Goal: Find specific page/section: Find specific page/section

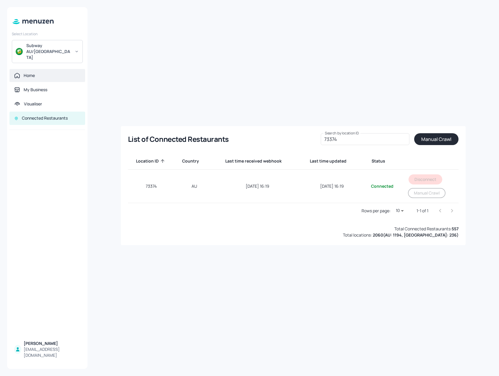
click at [33, 72] on div "Home" at bounding box center [29, 75] width 11 height 6
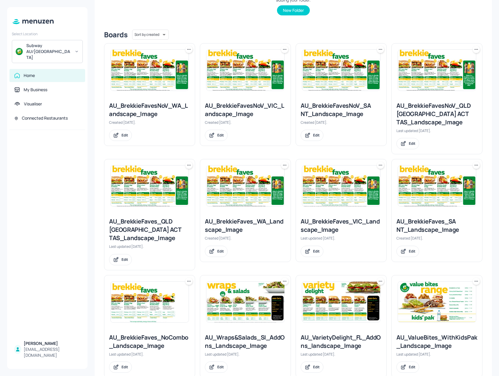
scroll to position [207, 0]
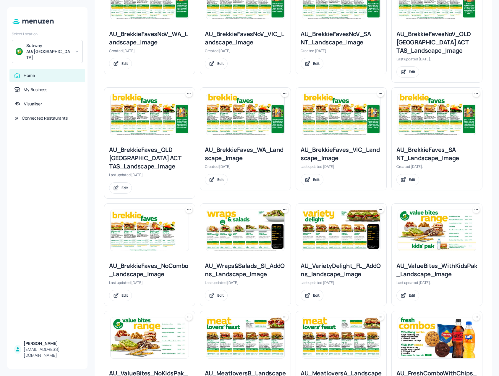
click at [265, 222] on img at bounding box center [246, 230] width 78 height 41
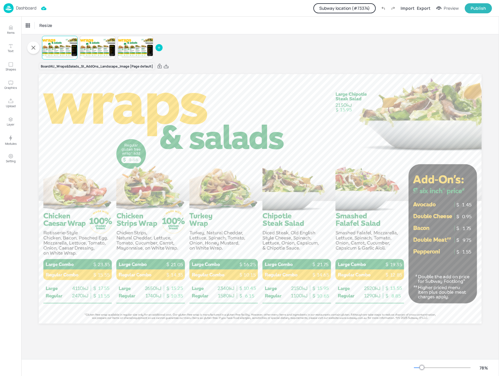
drag, startPoint x: 408, startPoint y: 0, endPoint x: 390, endPoint y: 24, distance: 29.8
click at [390, 24] on div "Resize" at bounding box center [260, 25] width 478 height 17
